Goal: Information Seeking & Learning: Learn about a topic

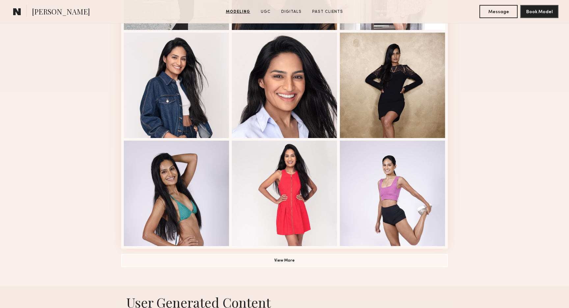
scroll to position [378, 0]
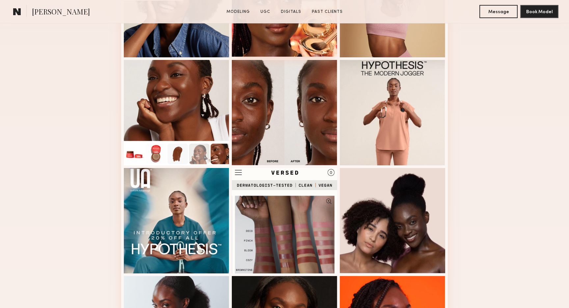
scroll to position [243, 0]
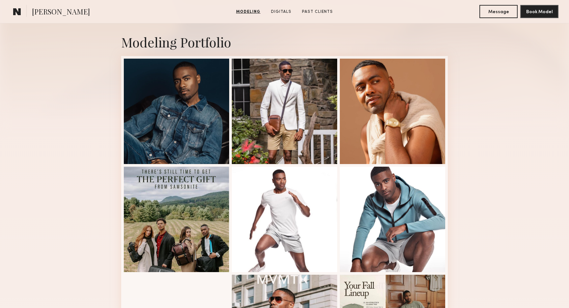
scroll to position [133, 0]
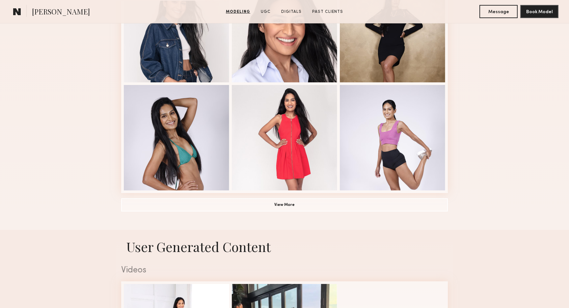
scroll to position [435, 0]
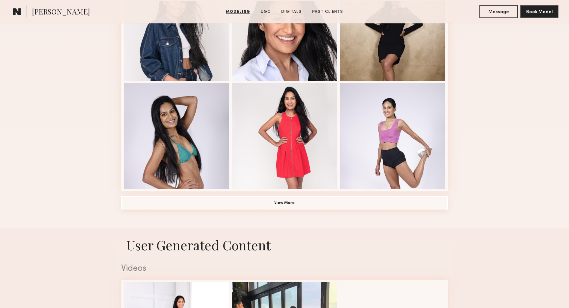
click at [294, 204] on button "View More" at bounding box center [284, 202] width 327 height 13
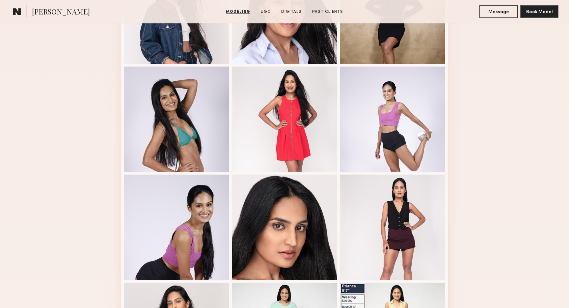
scroll to position [446, 0]
